Goal: Task Accomplishment & Management: Manage account settings

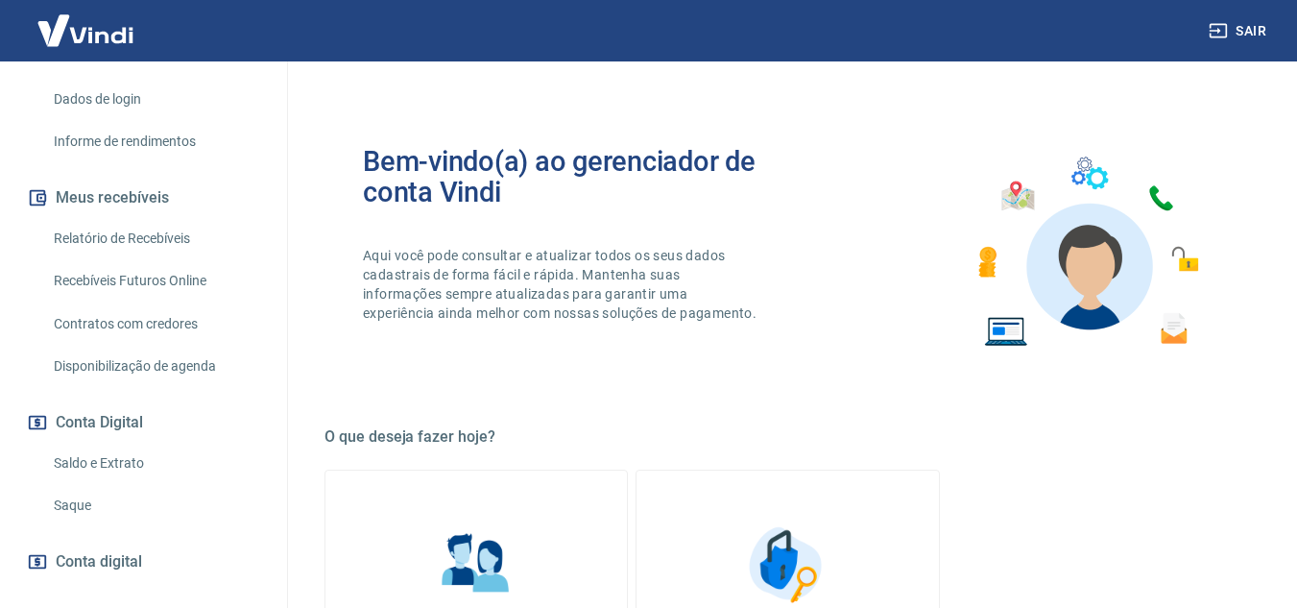
scroll to position [346, 0]
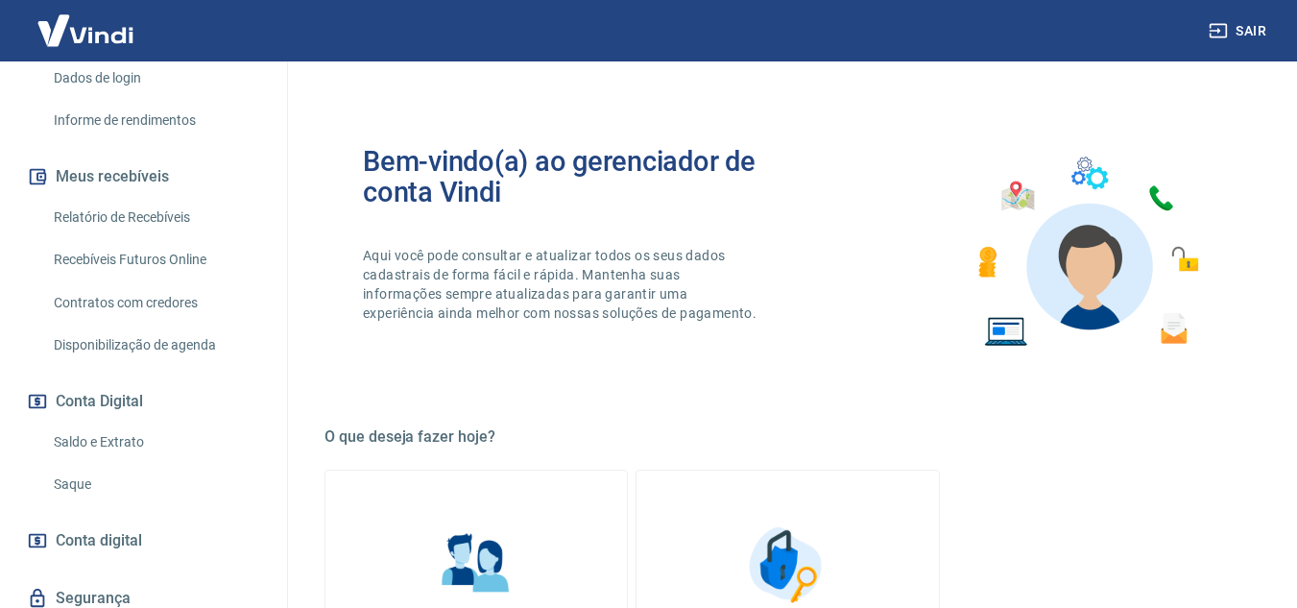
click at [144, 443] on link "Saldo e Extrato" at bounding box center [155, 441] width 218 height 39
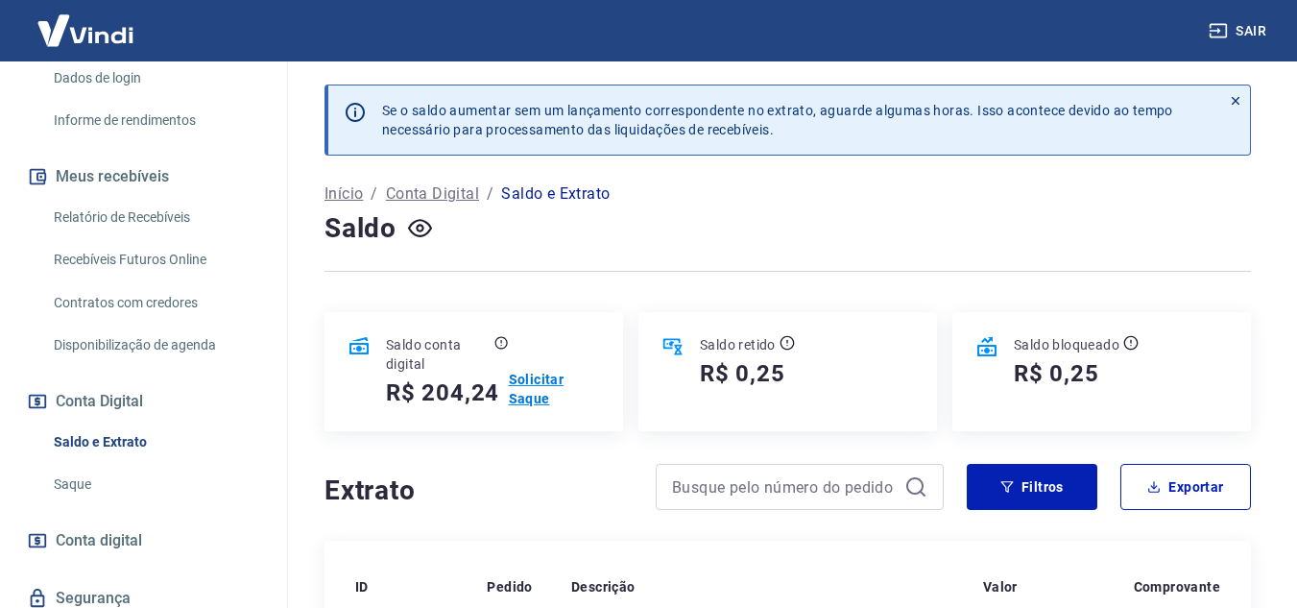
click at [534, 389] on p "Solicitar Saque" at bounding box center [554, 389] width 91 height 38
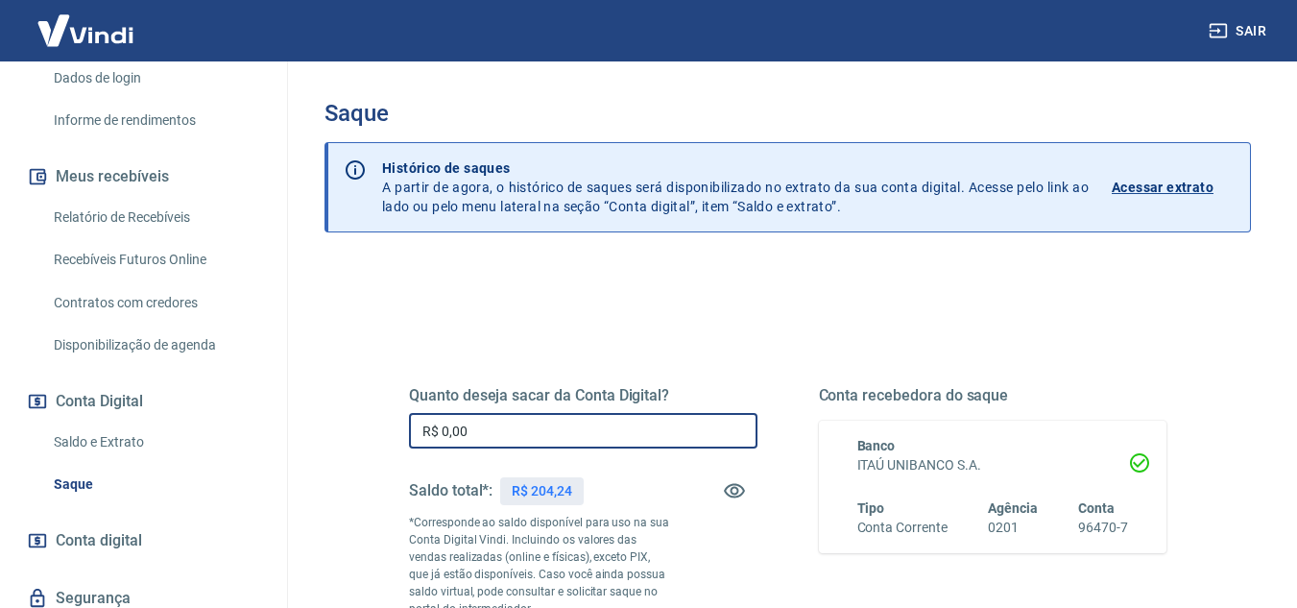
click at [527, 441] on input "R$ 0,00" at bounding box center [583, 431] width 348 height 36
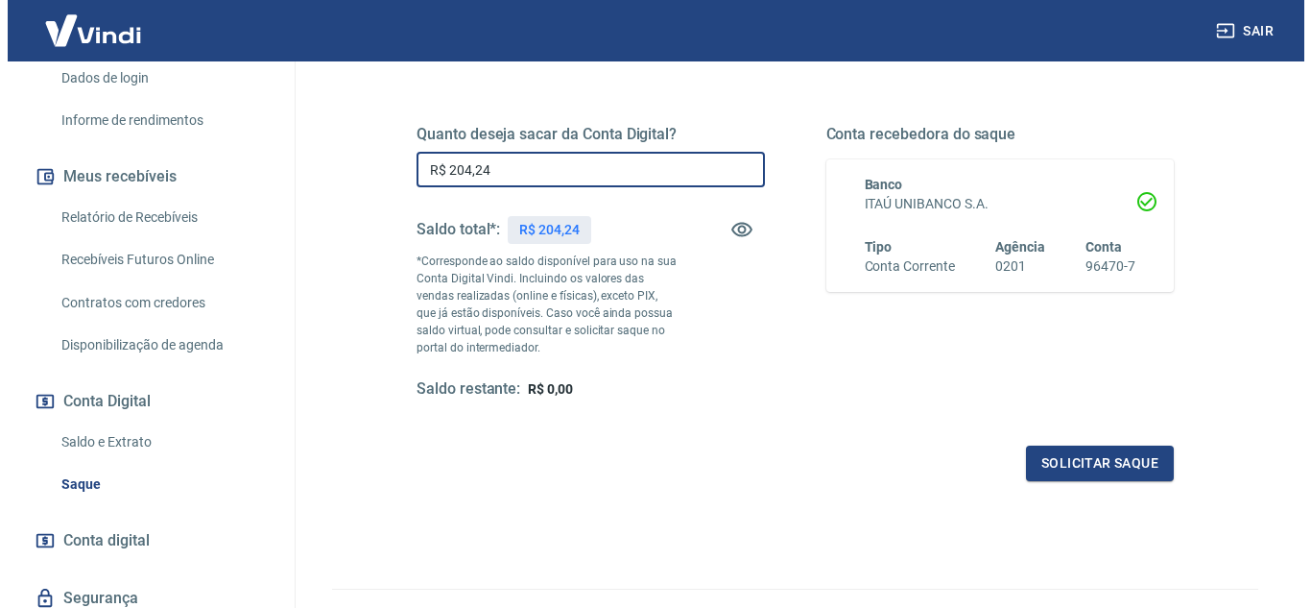
scroll to position [269, 0]
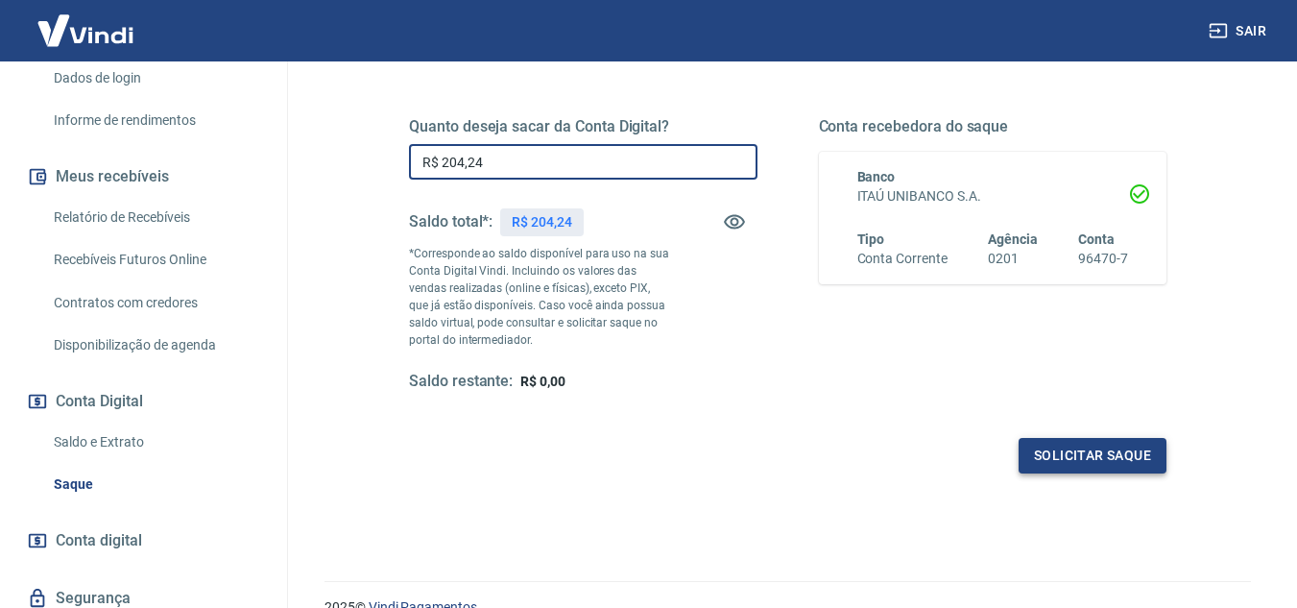
type input "R$ 204,24"
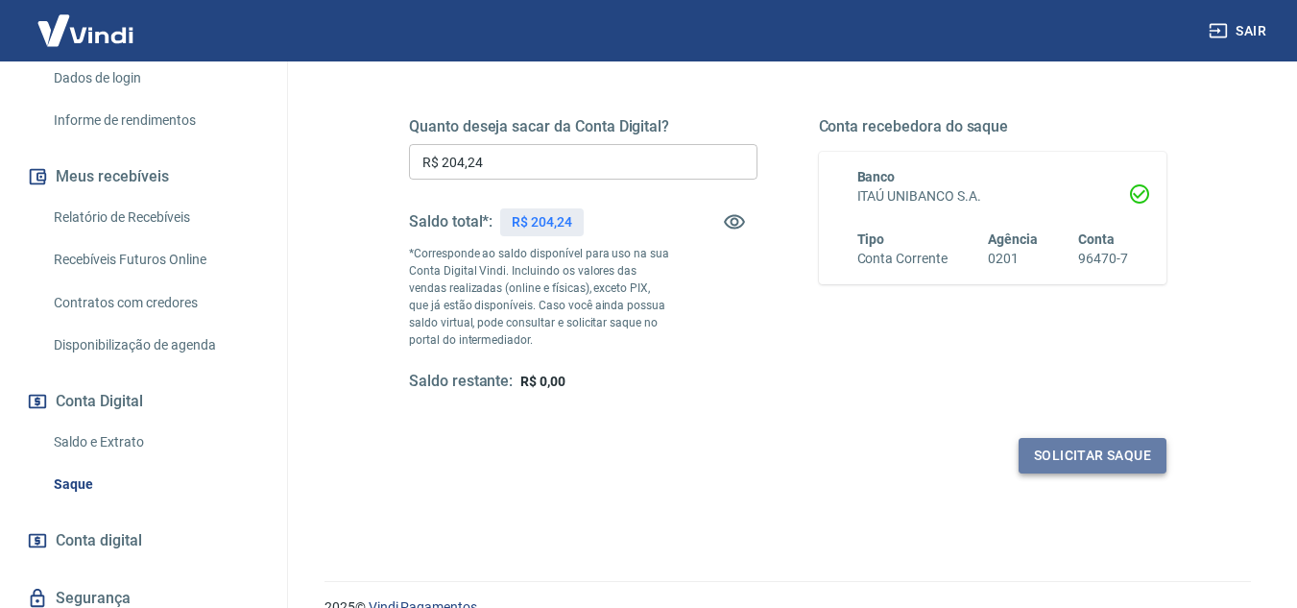
click at [1086, 453] on button "Solicitar saque" at bounding box center [1092, 456] width 148 height 36
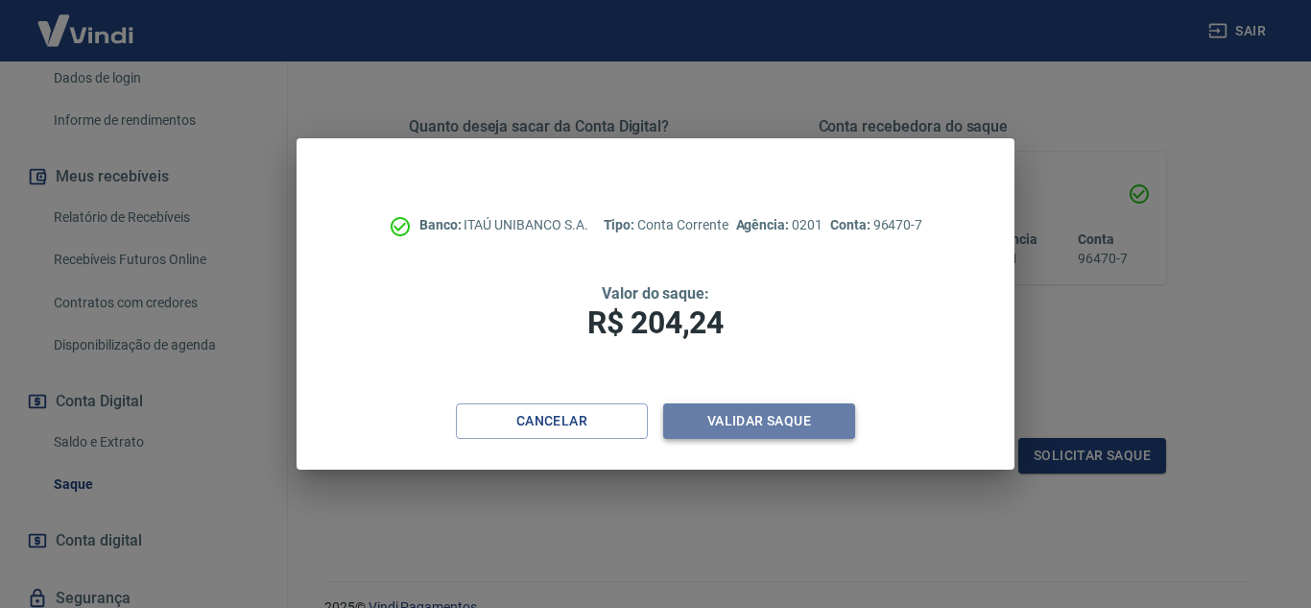
click at [752, 420] on button "Validar saque" at bounding box center [759, 421] width 192 height 36
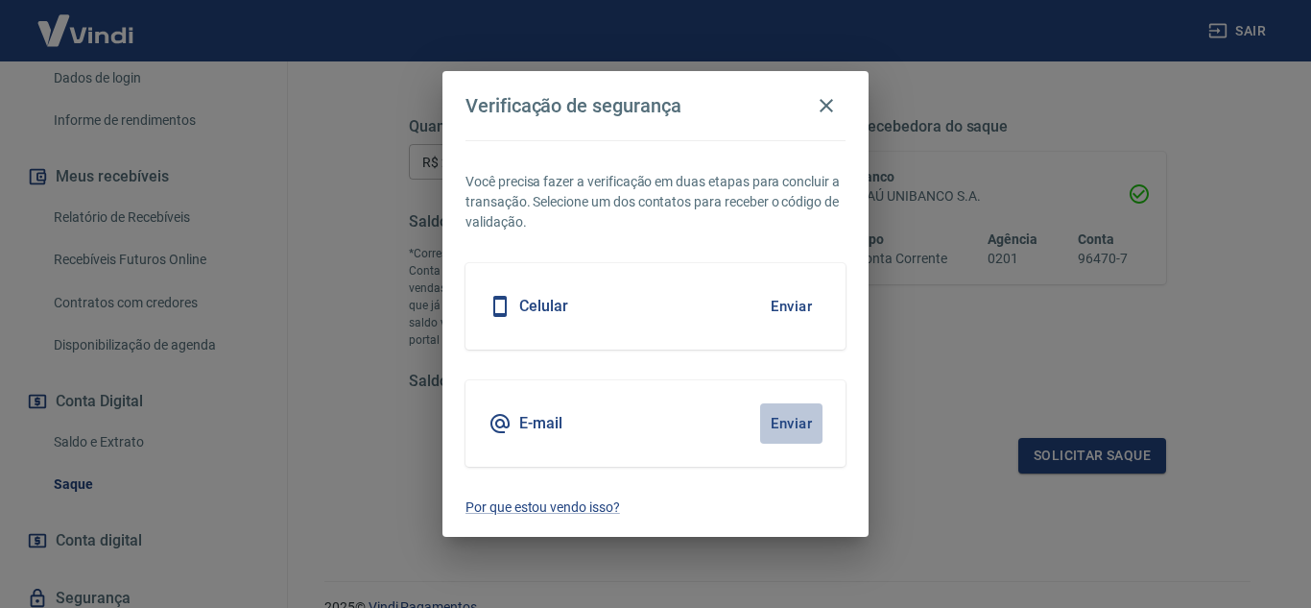
click at [789, 422] on button "Enviar" at bounding box center [791, 423] width 62 height 40
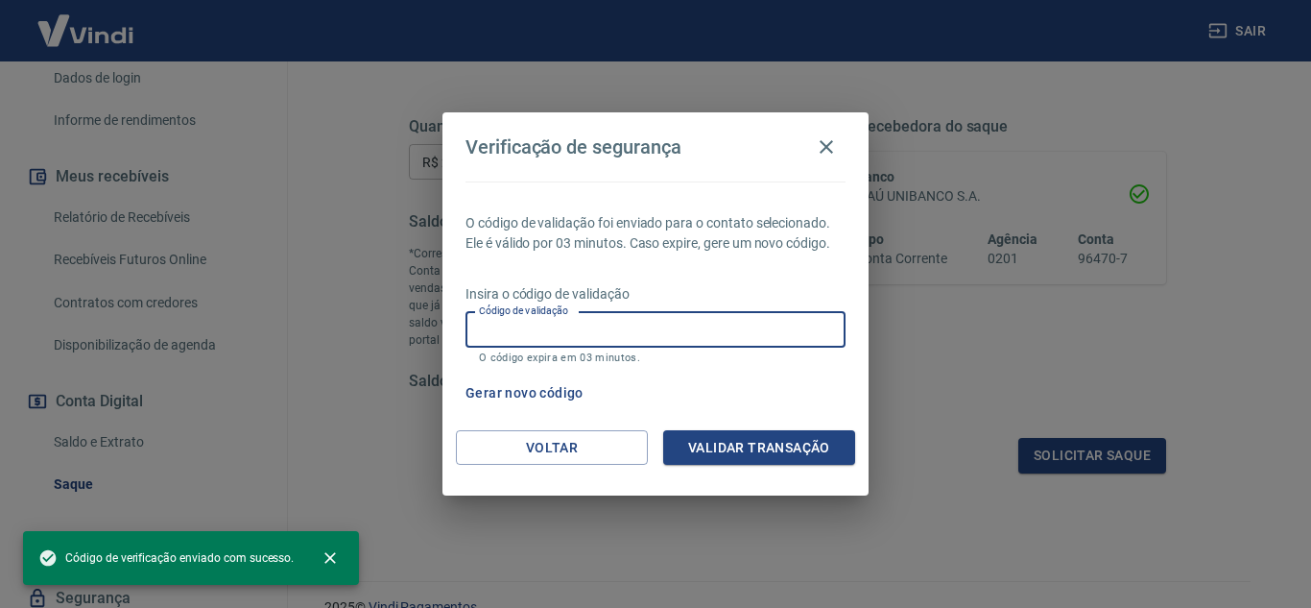
click at [625, 316] on input "Código de validação" at bounding box center [655, 330] width 380 height 36
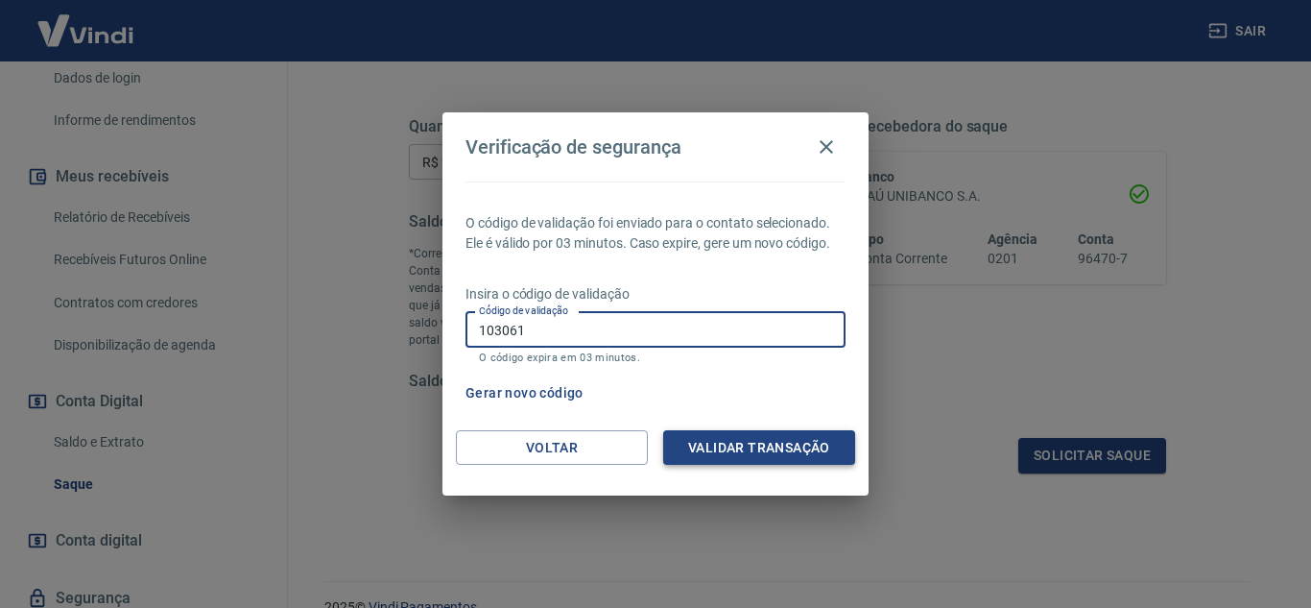
type input "103061"
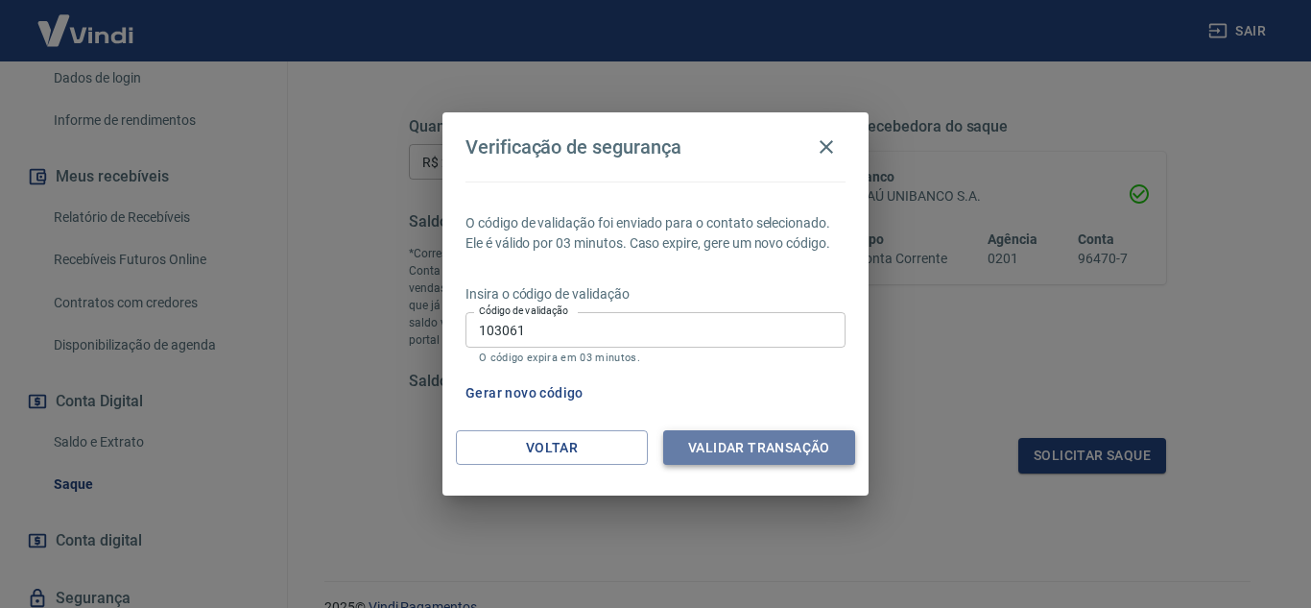
click at [792, 446] on button "Validar transação" at bounding box center [759, 448] width 192 height 36
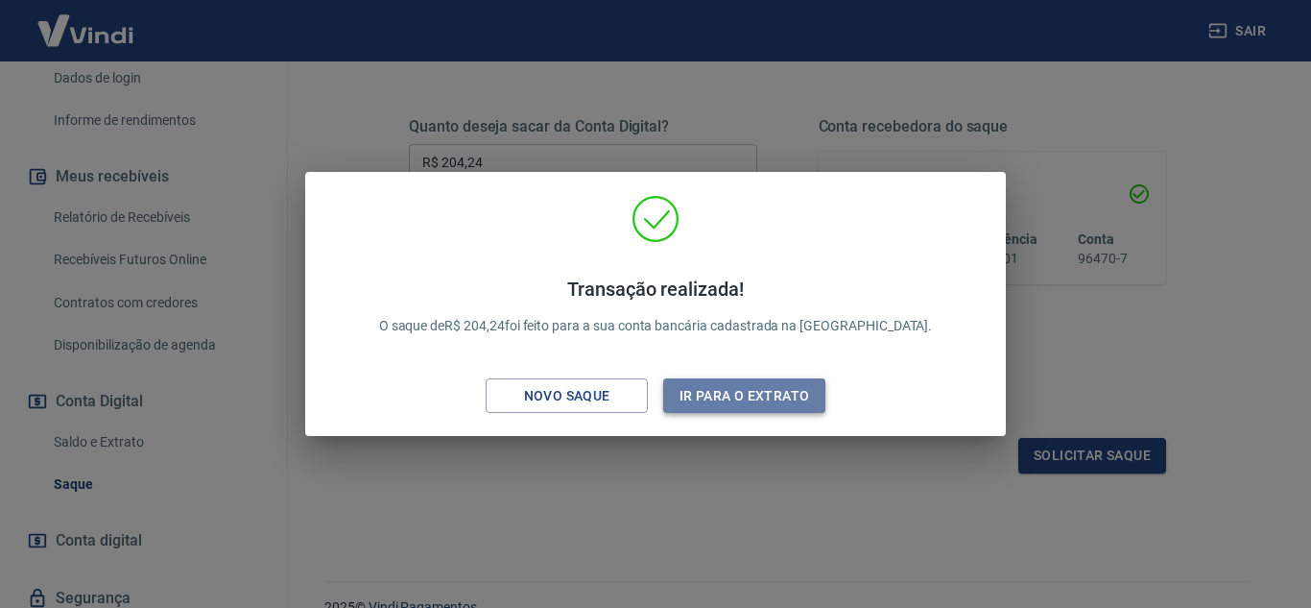
click at [765, 402] on button "Ir para o extrato" at bounding box center [744, 396] width 162 height 36
